Goal: Task Accomplishment & Management: Manage account settings

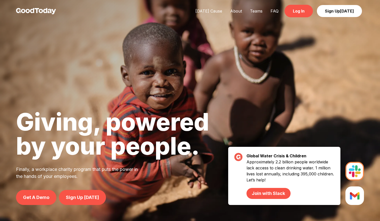
click at [301, 10] on link "Log In" at bounding box center [299, 11] width 28 height 13
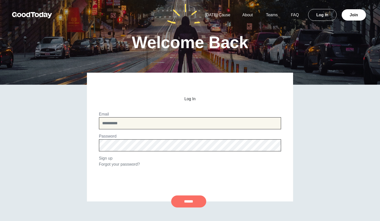
type input "**********"
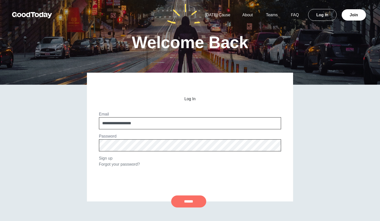
click at [182, 205] on input "******" at bounding box center [188, 201] width 35 height 12
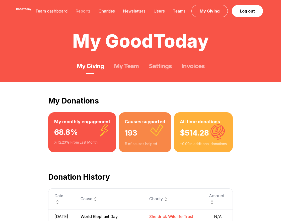
click at [87, 10] on link "Reports" at bounding box center [82, 11] width 23 height 5
